Goal: Transaction & Acquisition: Purchase product/service

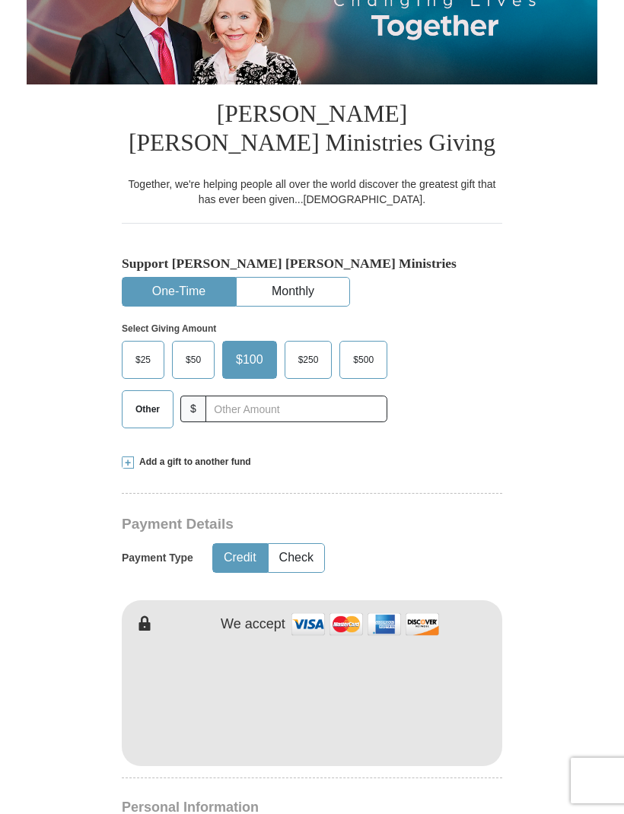
scroll to position [235, 0]
click at [124, 462] on span at bounding box center [128, 463] width 12 height 12
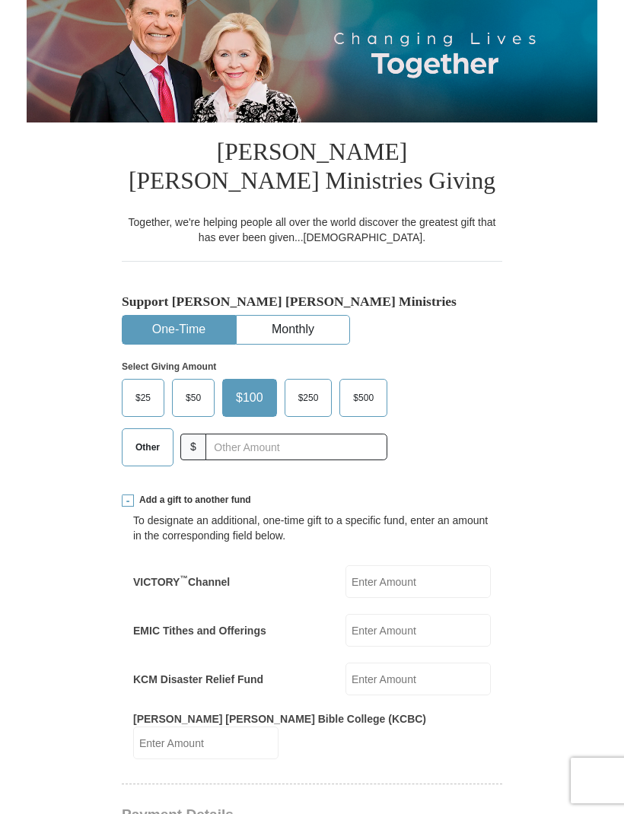
scroll to position [171, 0]
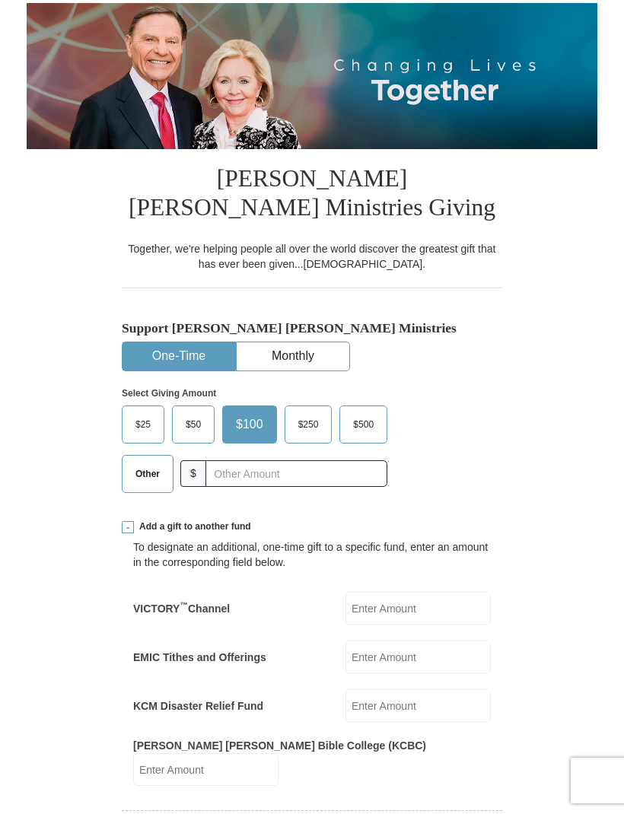
click at [193, 432] on span "$50" at bounding box center [193, 424] width 30 height 23
click at [0, 0] on input "$50" at bounding box center [0, 0] width 0 height 0
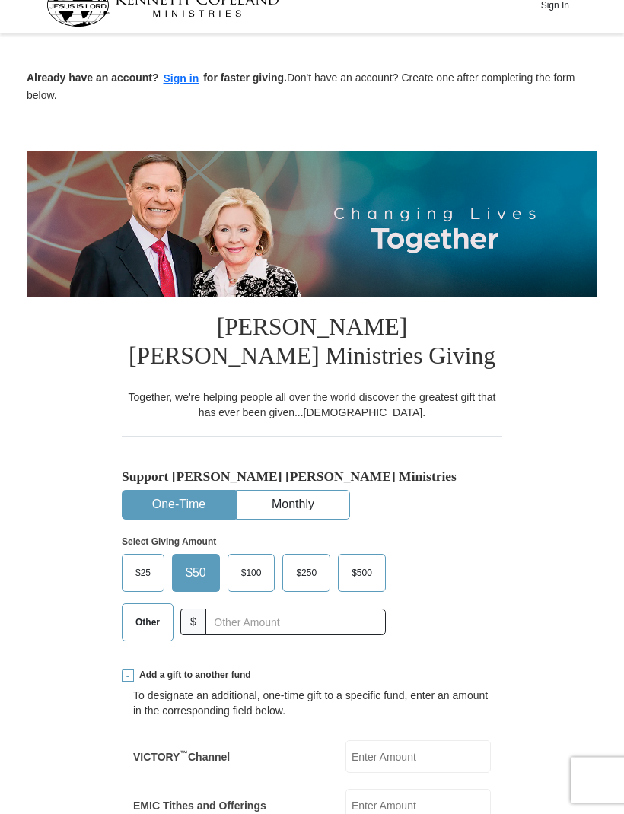
scroll to position [0, 0]
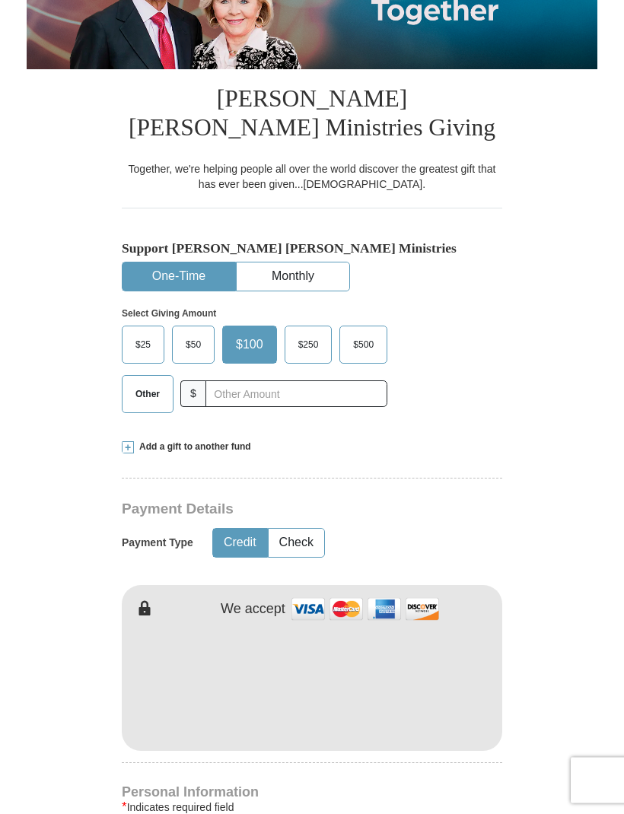
scroll to position [253, 0]
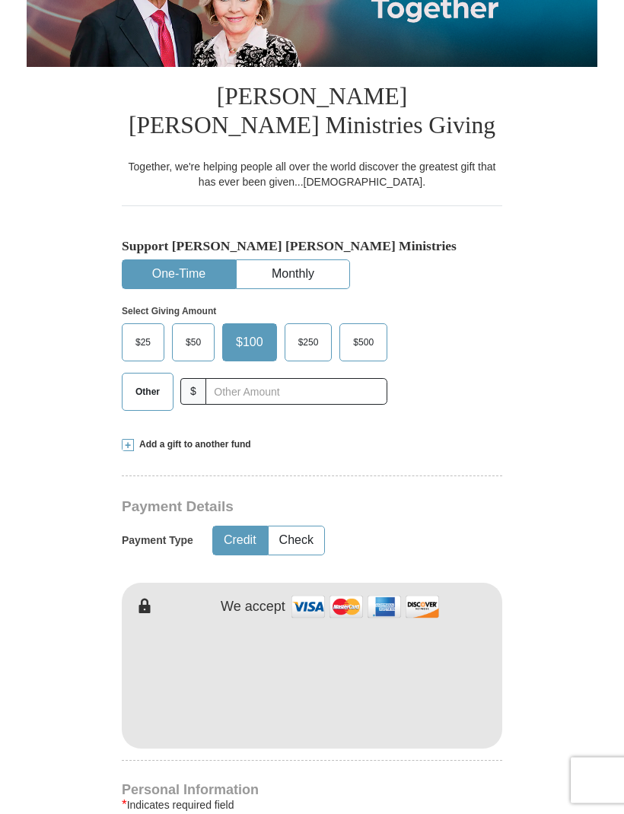
click at [122, 440] on span at bounding box center [128, 446] width 12 height 12
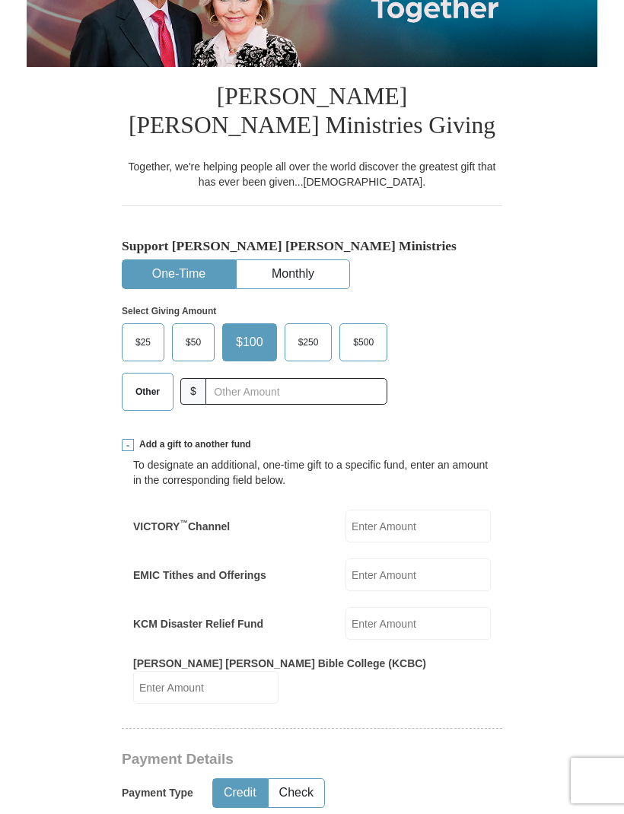
click at [447, 626] on input "KCM Disaster Relief Fund" at bounding box center [418, 623] width 145 height 33
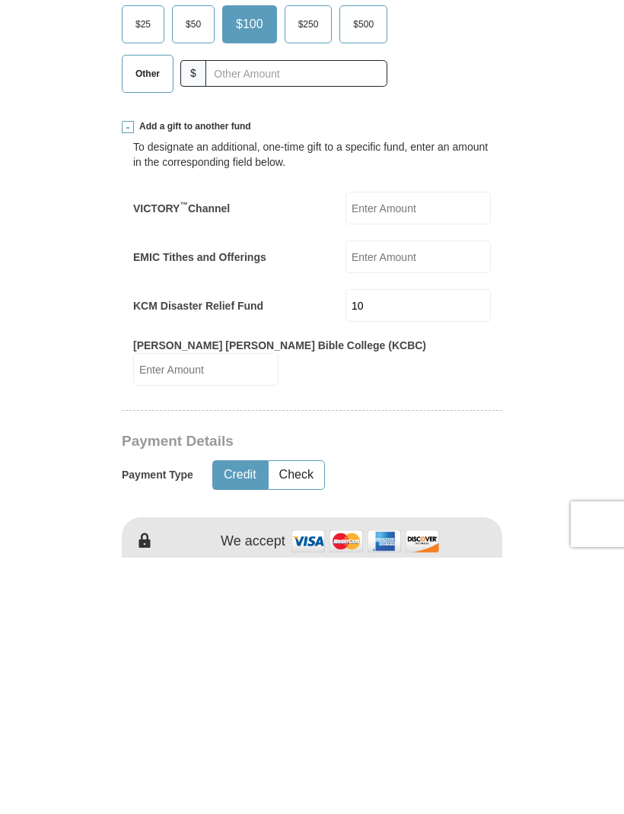
type input "1"
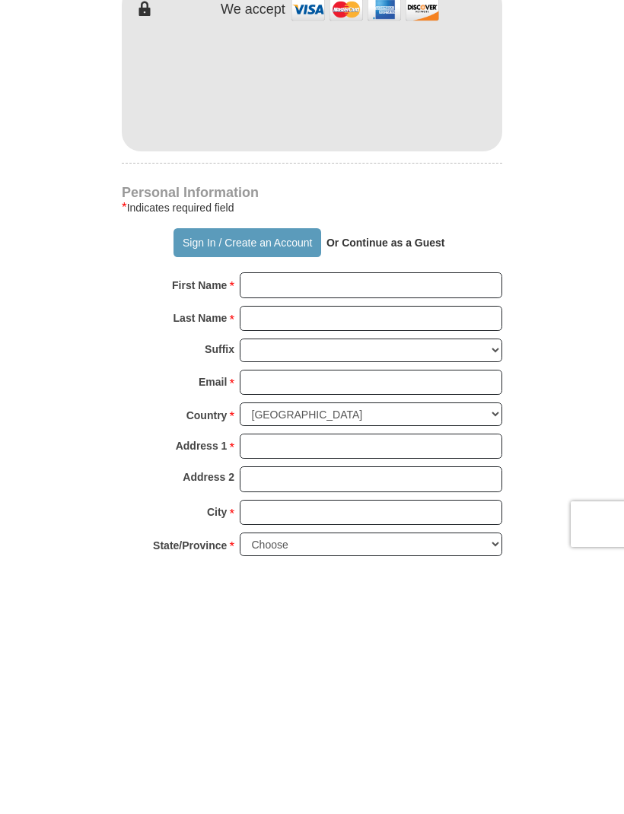
scroll to position [848, 0]
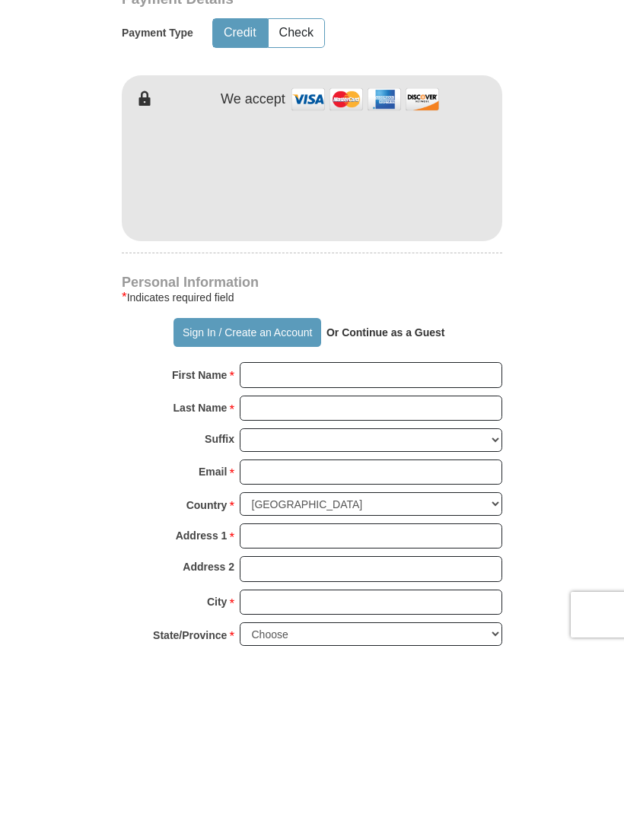
type input "100"
click at [216, 484] on button "Sign In / Create an Account" at bounding box center [247, 498] width 147 height 29
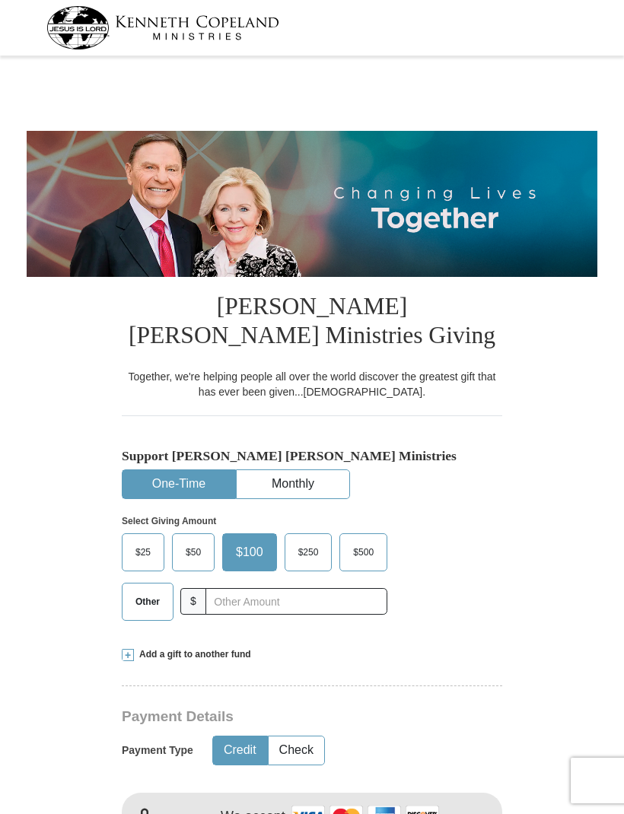
select select "NC"
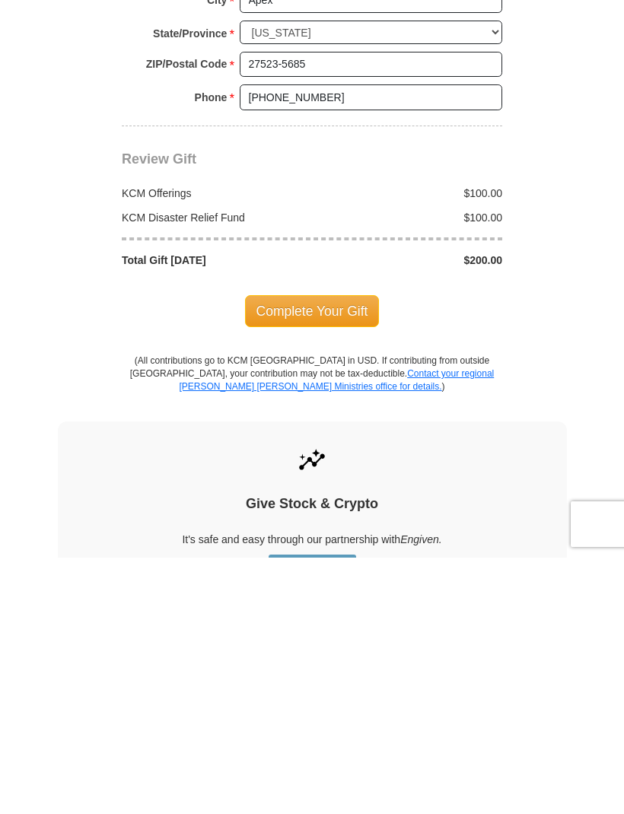
scroll to position [1021, 0]
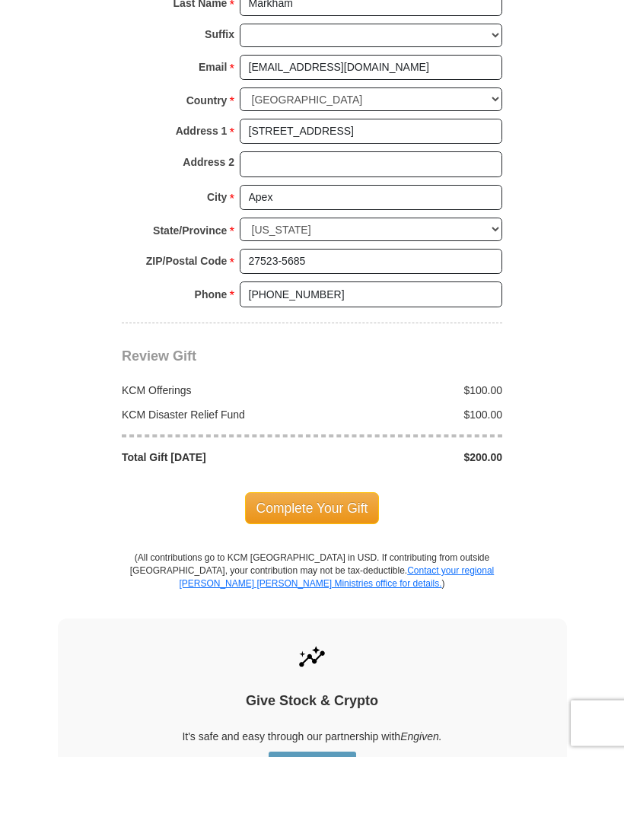
click at [337, 550] on span "Complete Your Gift" at bounding box center [312, 566] width 135 height 32
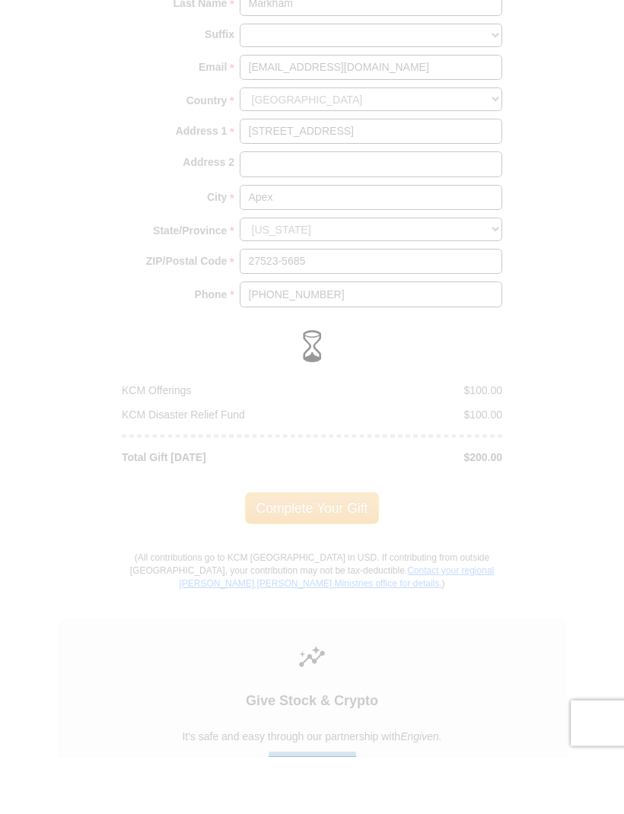
scroll to position [1078, 0]
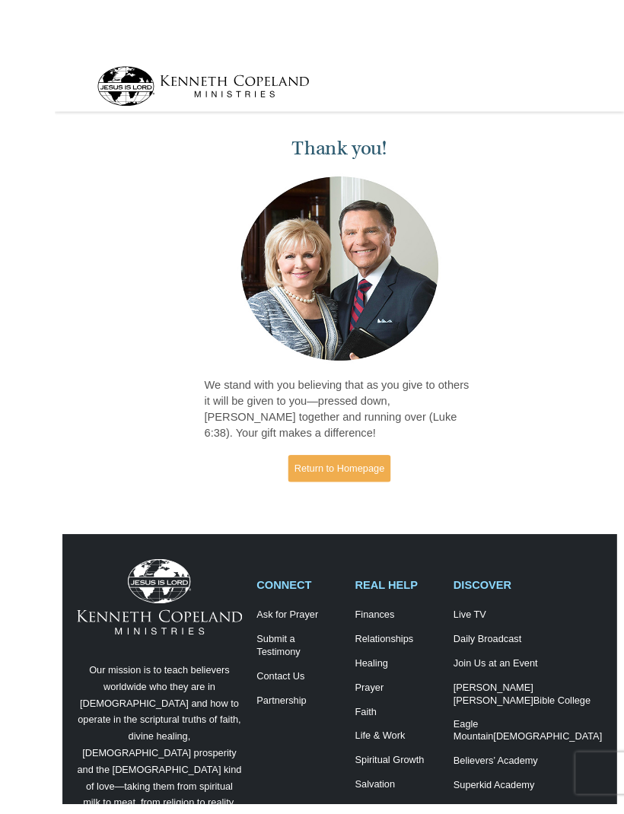
scroll to position [1, 0]
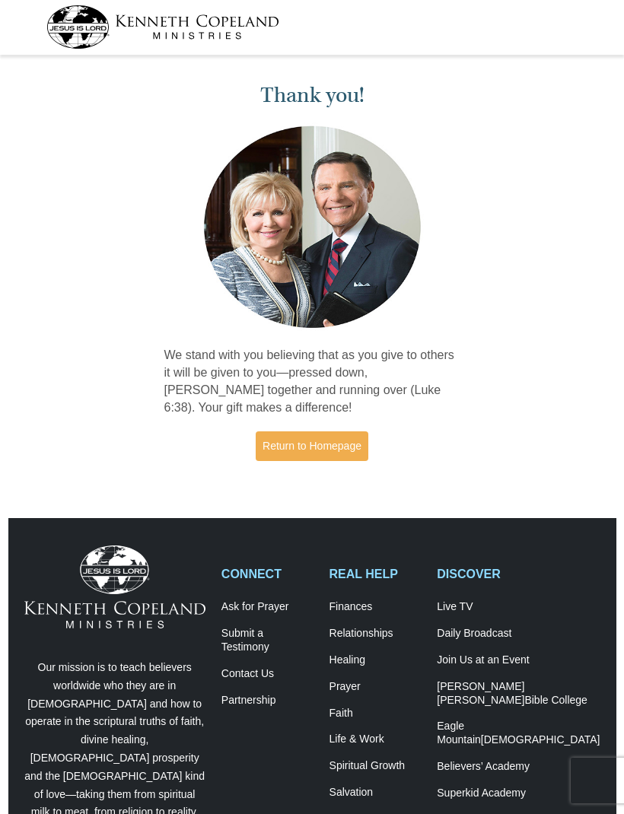
click at [313, 452] on link "Return to Homepage" at bounding box center [312, 447] width 113 height 30
